Goal: Transaction & Acquisition: Book appointment/travel/reservation

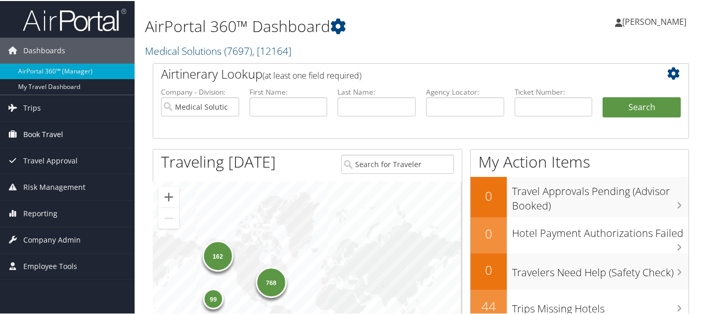
click at [28, 136] on span "Book Travel" at bounding box center [43, 134] width 40 height 26
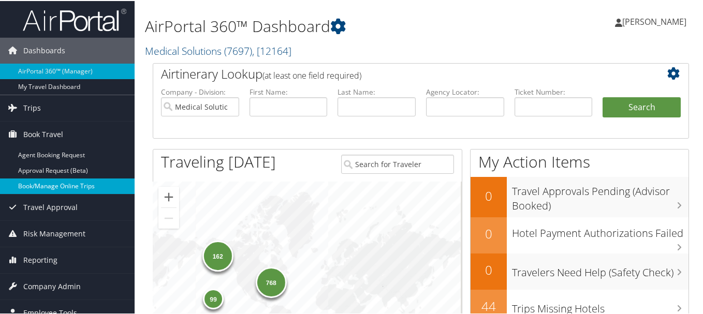
click at [33, 181] on link "Book/Manage Online Trips" at bounding box center [67, 186] width 135 height 16
click at [95, 189] on link "Book/Manage Online Trips" at bounding box center [67, 186] width 135 height 16
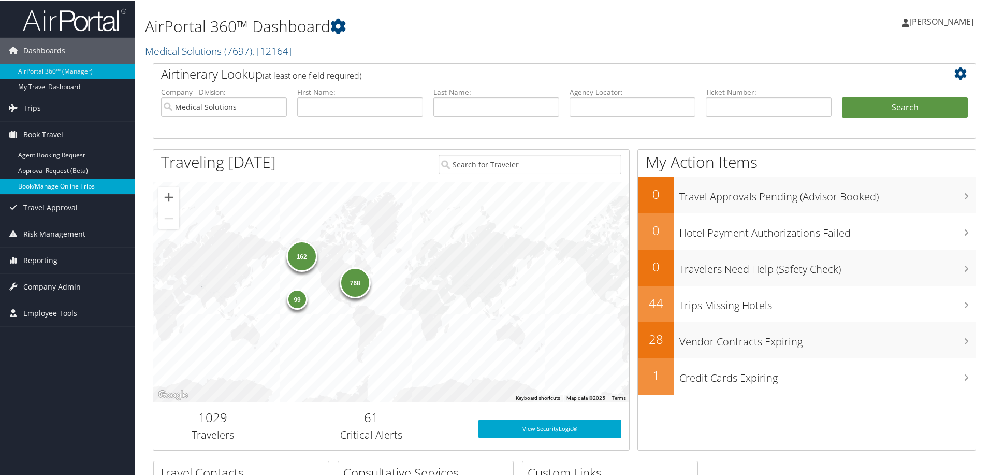
click at [93, 184] on link "Book/Manage Online Trips" at bounding box center [67, 186] width 135 height 16
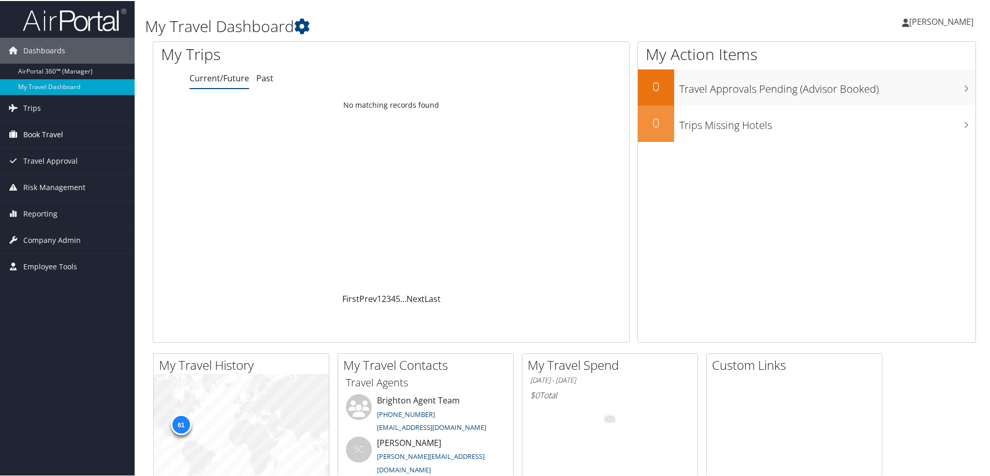
click at [46, 138] on span "Book Travel" at bounding box center [43, 134] width 40 height 26
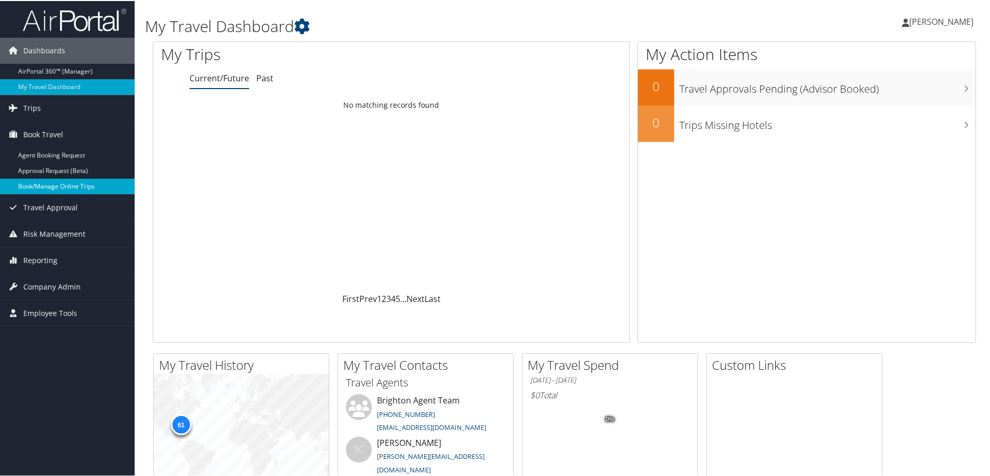
click at [40, 185] on link "Book/Manage Online Trips" at bounding box center [67, 186] width 135 height 16
